Goal: Task Accomplishment & Management: Complete application form

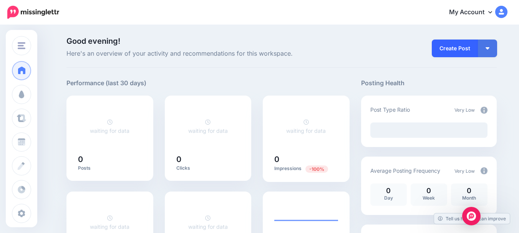
click at [457, 47] on link "Create Post" at bounding box center [455, 49] width 46 height 18
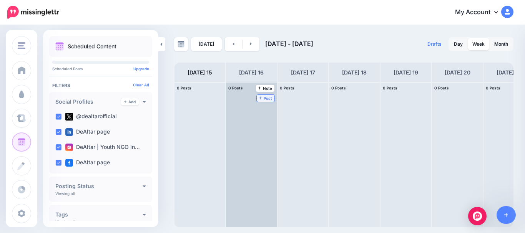
click at [267, 99] on span "Post" at bounding box center [265, 98] width 13 height 4
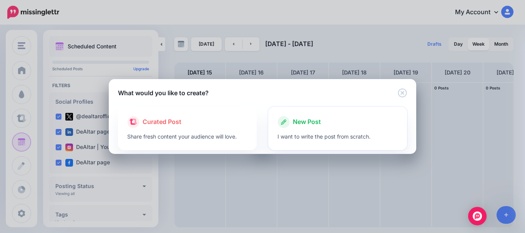
click at [291, 131] on div at bounding box center [338, 130] width 120 height 4
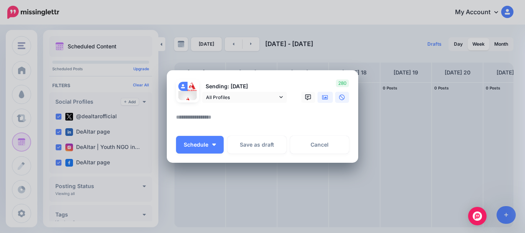
click at [318, 98] on link at bounding box center [325, 97] width 15 height 11
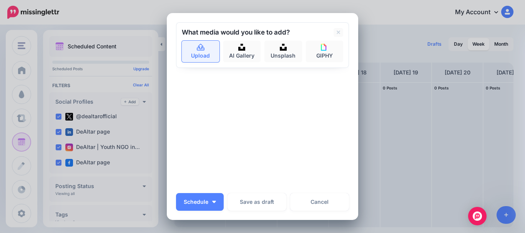
click at [201, 58] on link "Upload" at bounding box center [201, 52] width 38 height 22
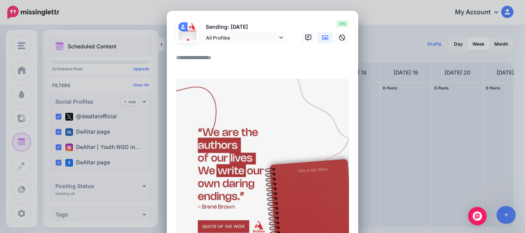
click at [199, 58] on textarea at bounding box center [264, 60] width 177 height 15
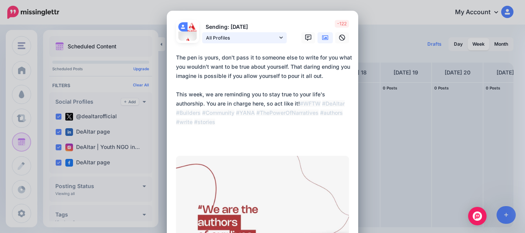
click at [279, 36] on icon at bounding box center [280, 37] width 3 height 5
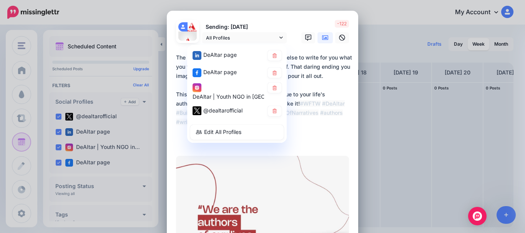
click at [327, 132] on textarea "**********" at bounding box center [264, 99] width 177 height 92
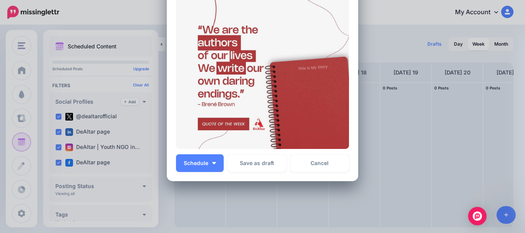
scroll to position [211, 0]
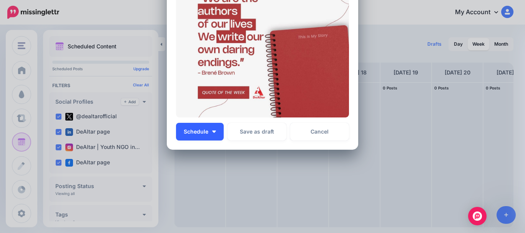
click at [212, 128] on button "Schedule" at bounding box center [200, 132] width 48 height 18
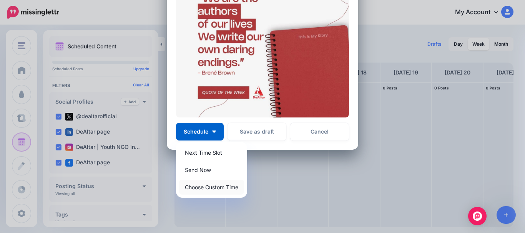
click at [219, 186] on link "Choose Custom Time" at bounding box center [211, 187] width 65 height 15
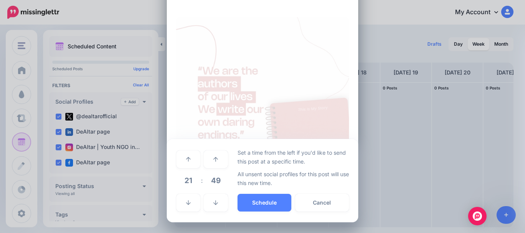
scroll to position [139, 0]
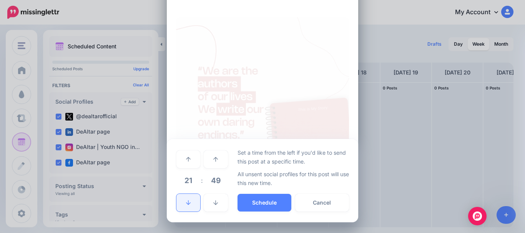
click at [190, 198] on link at bounding box center [188, 203] width 24 height 18
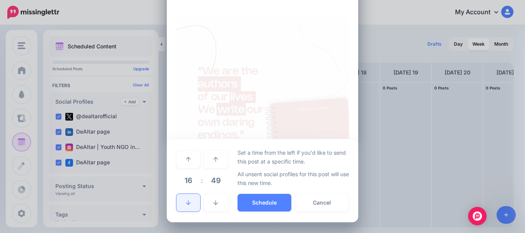
click at [190, 198] on link at bounding box center [188, 203] width 24 height 18
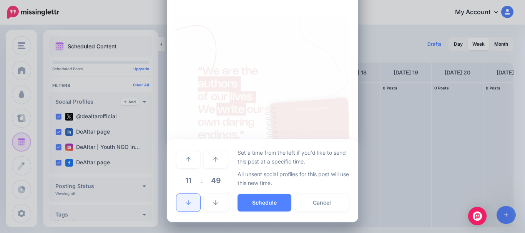
click at [190, 198] on link at bounding box center [188, 203] width 24 height 18
click at [191, 192] on td at bounding box center [188, 203] width 25 height 22
click at [191, 203] on link at bounding box center [188, 203] width 24 height 18
click at [213, 163] on link at bounding box center [216, 160] width 24 height 18
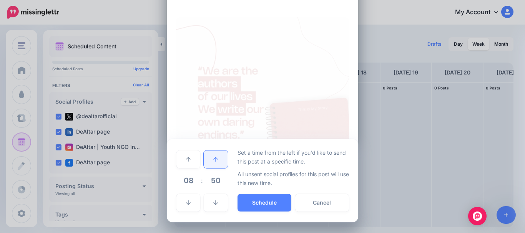
click at [213, 163] on link at bounding box center [216, 160] width 24 height 18
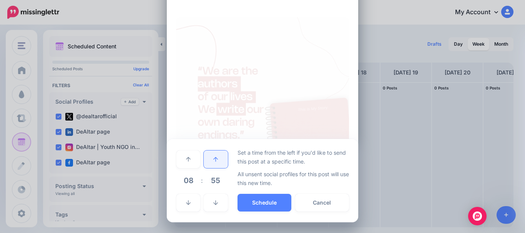
click at [213, 163] on link at bounding box center [216, 160] width 24 height 18
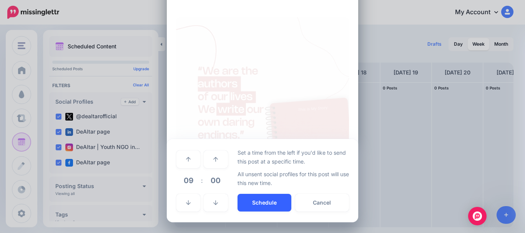
click at [269, 200] on button "Schedule" at bounding box center [265, 203] width 54 height 18
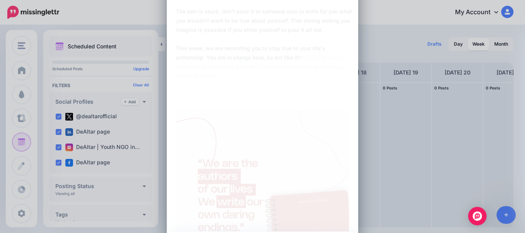
scroll to position [171, 0]
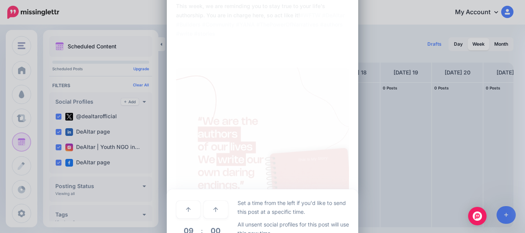
click at [281, 111] on img at bounding box center [262, 154] width 173 height 173
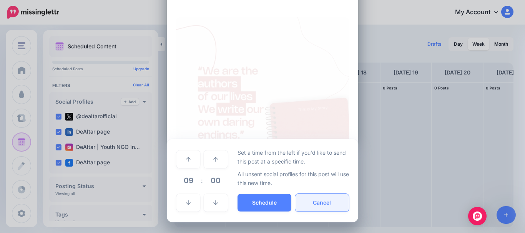
click at [322, 198] on button "Cancel" at bounding box center [322, 203] width 54 height 18
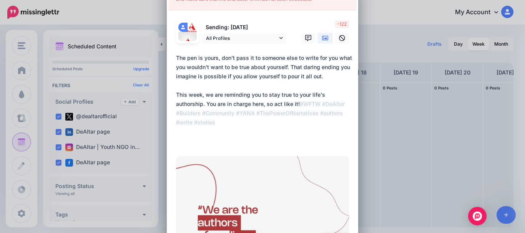
scroll to position [30, 0]
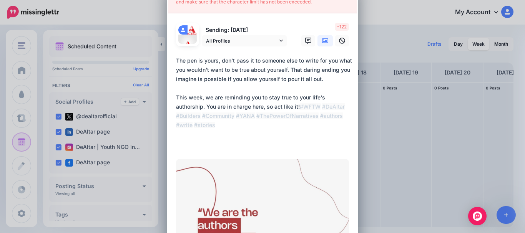
click at [198, 152] on form "Sending: [DATE] All Profiles DeAltar page" at bounding box center [262, 177] width 173 height 309
click at [188, 144] on textarea "**********" at bounding box center [264, 102] width 177 height 92
click at [199, 113] on textarea "**********" at bounding box center [264, 102] width 177 height 92
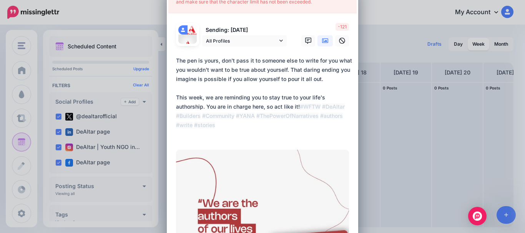
scroll to position [0, 0]
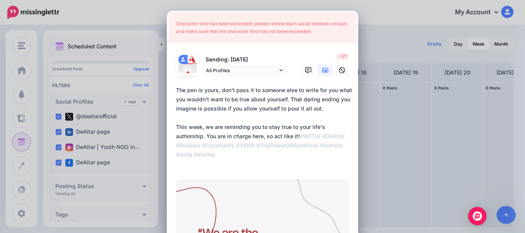
click at [184, 122] on textarea "**********" at bounding box center [264, 127] width 177 height 83
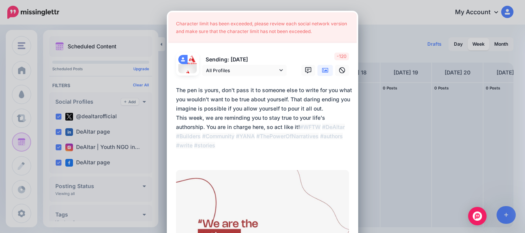
drag, startPoint x: 287, startPoint y: 99, endPoint x: 318, endPoint y: 110, distance: 32.9
click at [318, 110] on textarea "**********" at bounding box center [264, 123] width 177 height 74
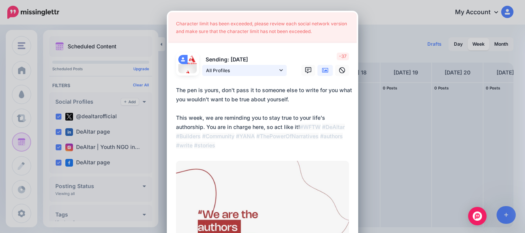
click at [279, 68] on icon at bounding box center [280, 70] width 3 height 5
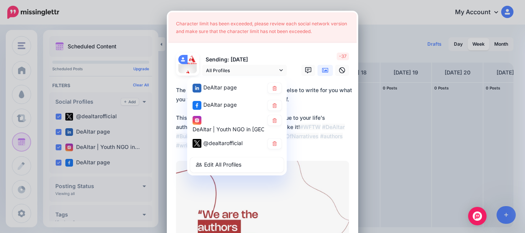
click at [323, 120] on textarea "**********" at bounding box center [264, 118] width 177 height 65
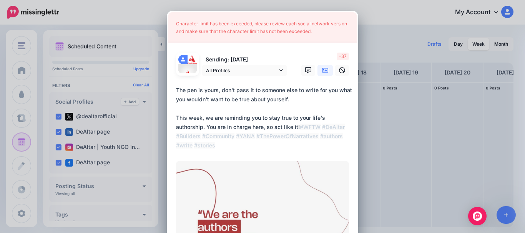
drag, startPoint x: 303, startPoint y: 147, endPoint x: 237, endPoint y: 149, distance: 65.8
click at [237, 149] on textarea "**********" at bounding box center [264, 118] width 177 height 65
click at [299, 141] on textarea "**********" at bounding box center [264, 118] width 177 height 65
drag, startPoint x: 244, startPoint y: 137, endPoint x: 195, endPoint y: 139, distance: 48.5
click at [195, 139] on textarea "**********" at bounding box center [264, 118] width 177 height 65
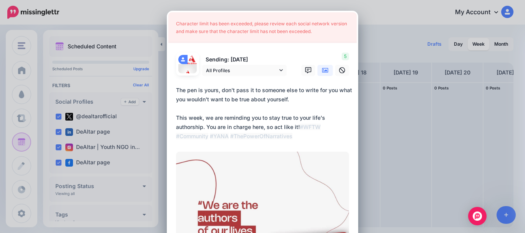
click at [318, 133] on textarea "**********" at bounding box center [264, 113] width 177 height 55
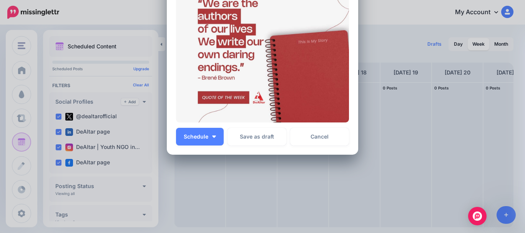
scroll to position [207, 0]
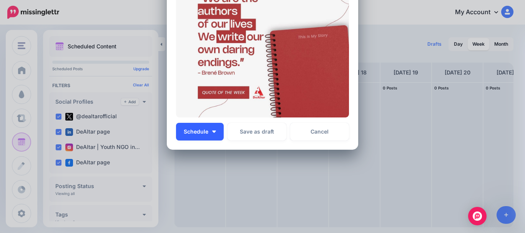
type textarea "**********"
click at [212, 136] on button "Schedule" at bounding box center [200, 132] width 48 height 18
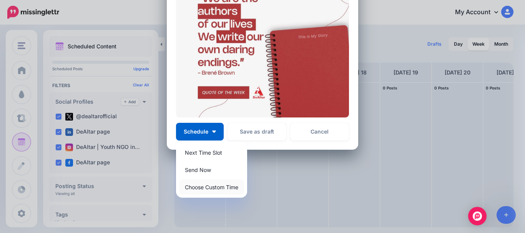
click at [220, 191] on link "Choose Custom Time" at bounding box center [211, 187] width 65 height 15
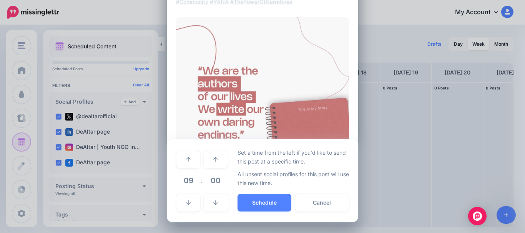
scroll to position [135, 0]
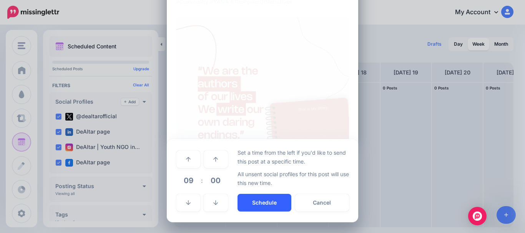
click at [264, 203] on button "Schedule" at bounding box center [265, 203] width 54 height 18
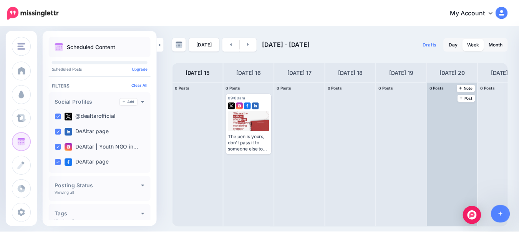
scroll to position [0, 21]
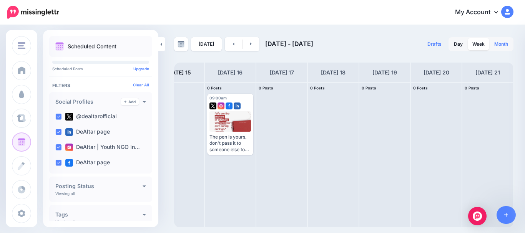
click at [499, 48] on link "Month" at bounding box center [501, 44] width 23 height 12
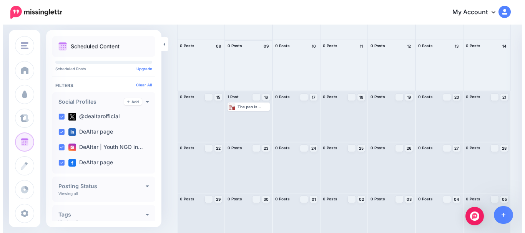
scroll to position [101, 0]
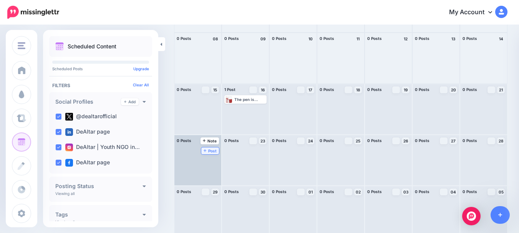
click at [214, 152] on span "Post" at bounding box center [210, 151] width 13 height 4
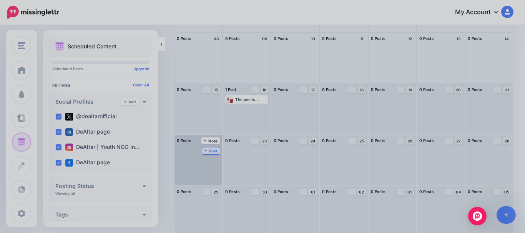
scroll to position [0, 0]
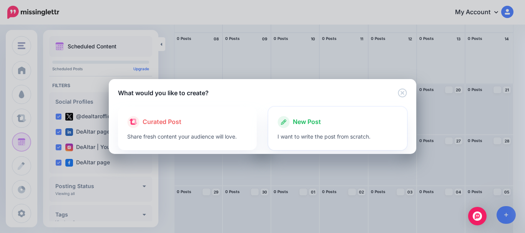
click at [308, 134] on p "I want to write the post from scratch." at bounding box center [338, 136] width 120 height 9
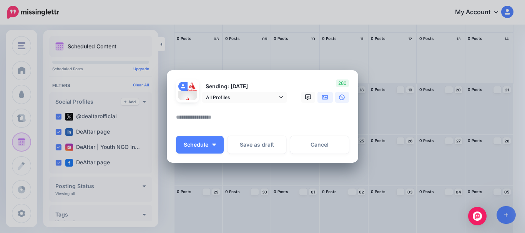
click at [318, 100] on link at bounding box center [325, 97] width 15 height 11
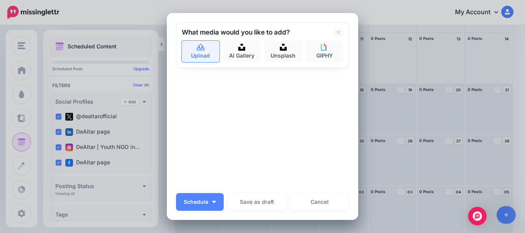
click at [197, 53] on link "Upload" at bounding box center [201, 52] width 38 height 22
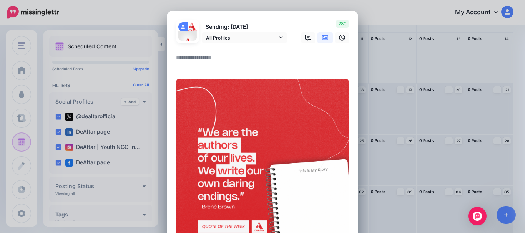
scroll to position [134, 0]
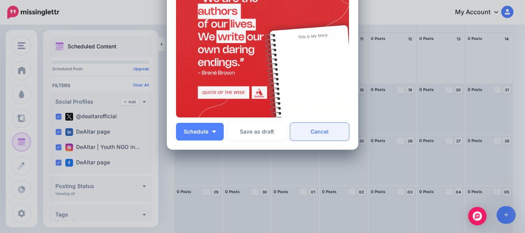
click at [314, 134] on link "Cancel" at bounding box center [319, 132] width 59 height 18
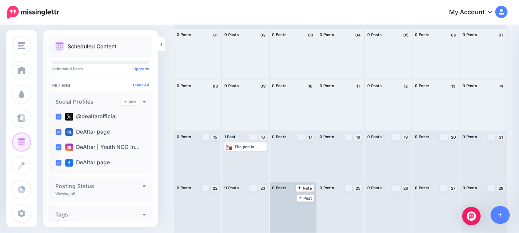
scroll to position [54, 0]
